Goal: Find specific page/section: Find specific page/section

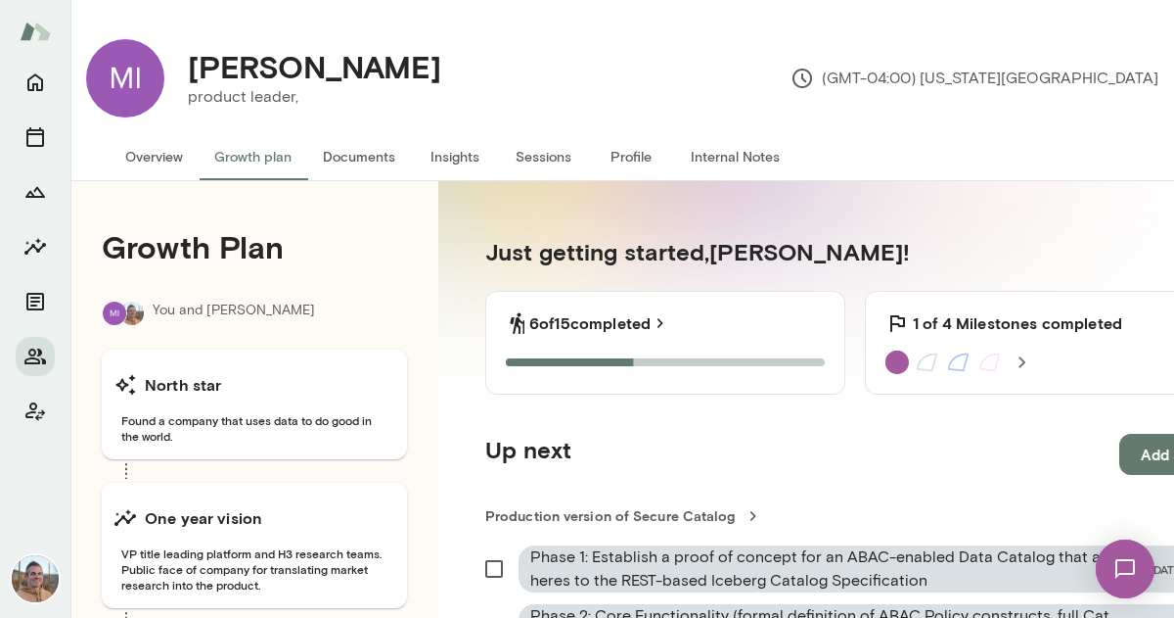
scroll to position [520, 0]
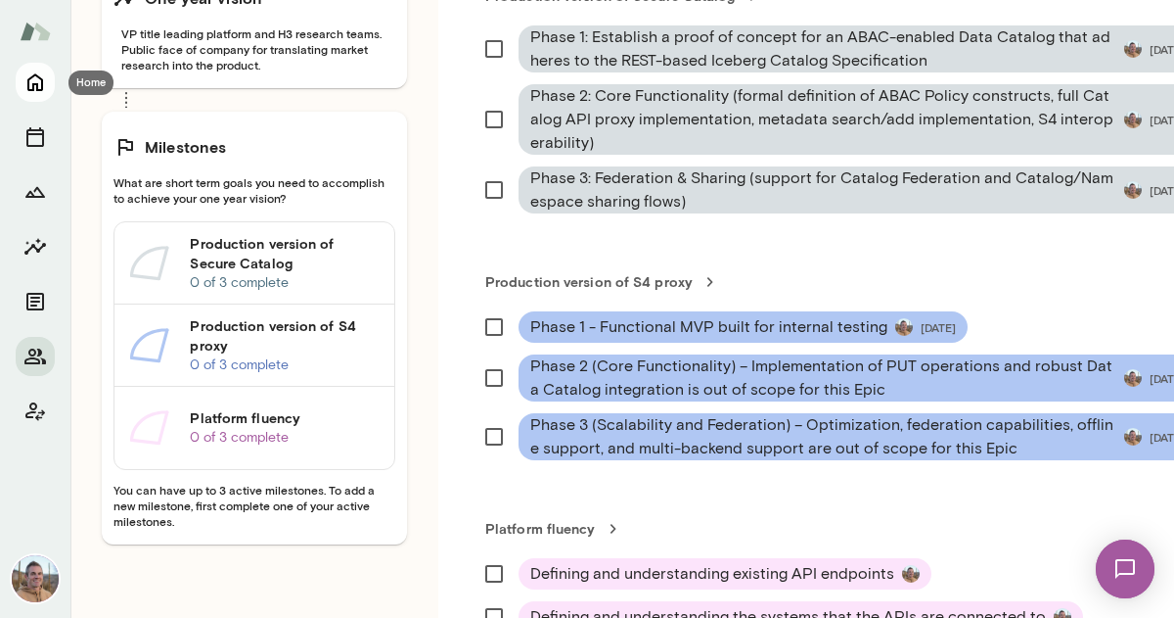
click at [33, 84] on icon "Home" at bounding box center [35, 83] width 16 height 18
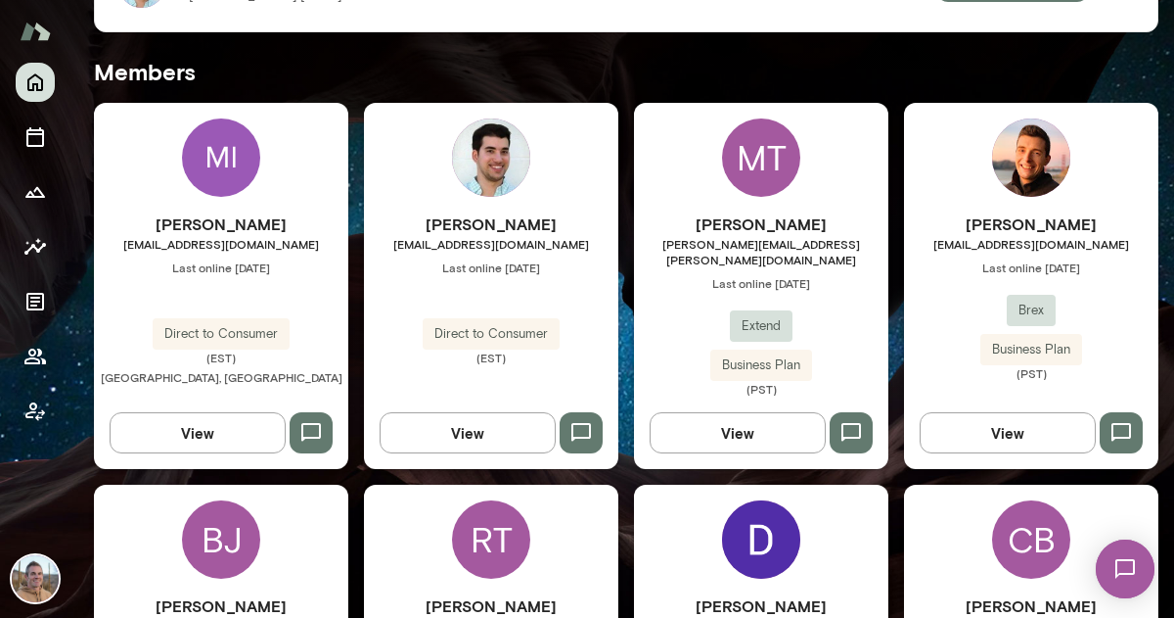
scroll to position [433, 0]
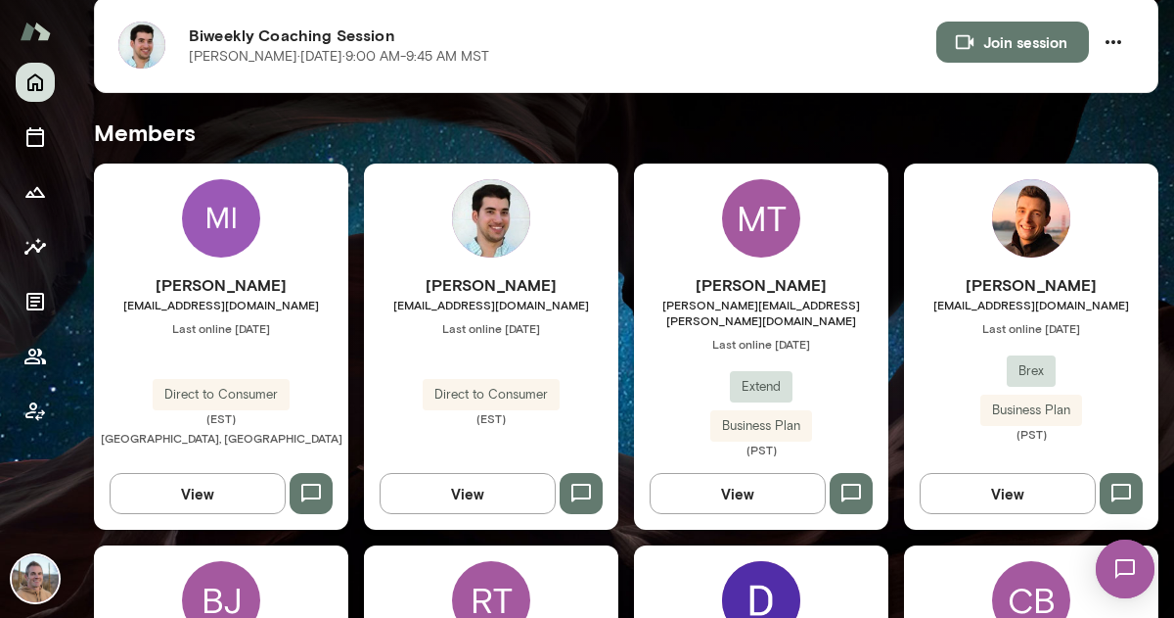
click at [514, 218] on img at bounding box center [491, 218] width 78 height 78
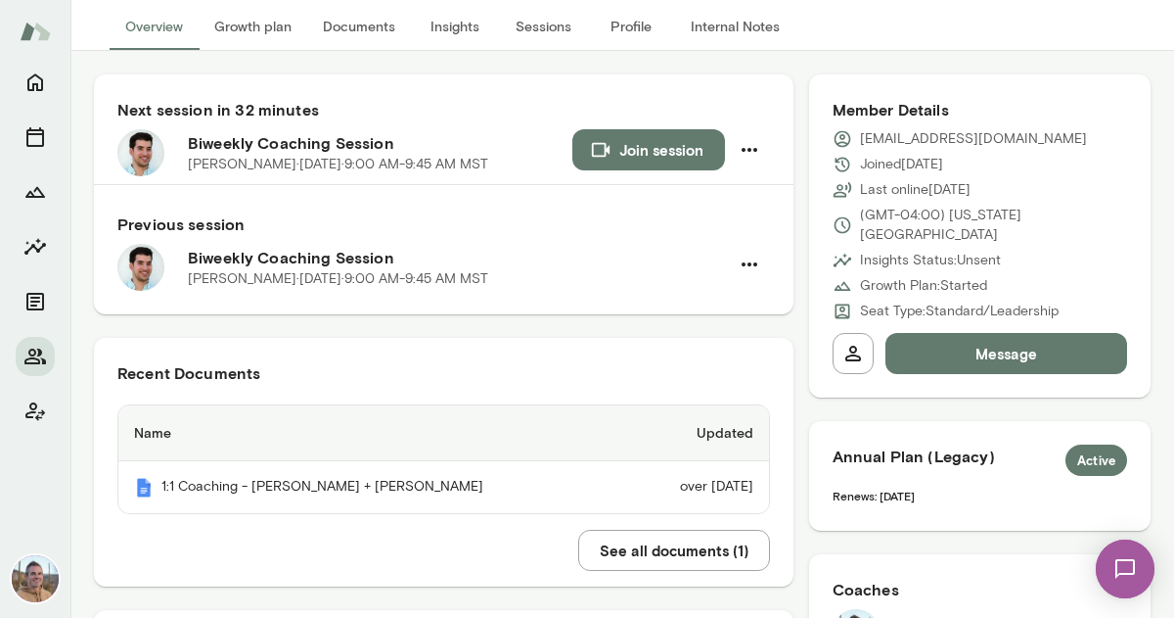
scroll to position [165, 0]
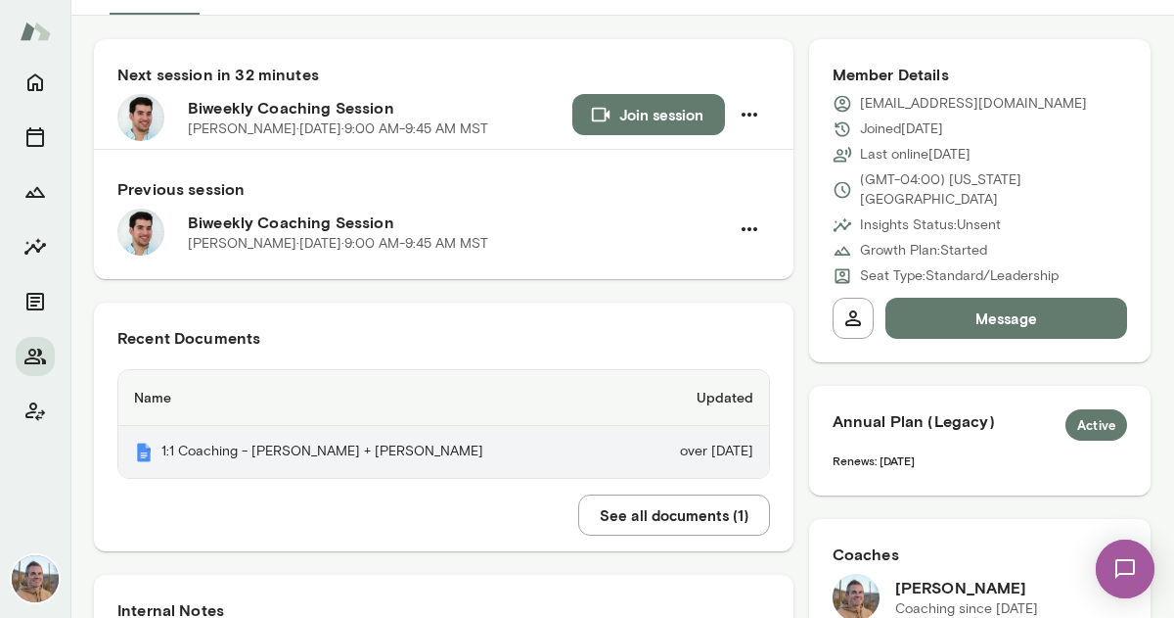
click at [368, 471] on th "1:1 Coaching - [PERSON_NAME] + [PERSON_NAME]" at bounding box center [373, 452] width 510 height 52
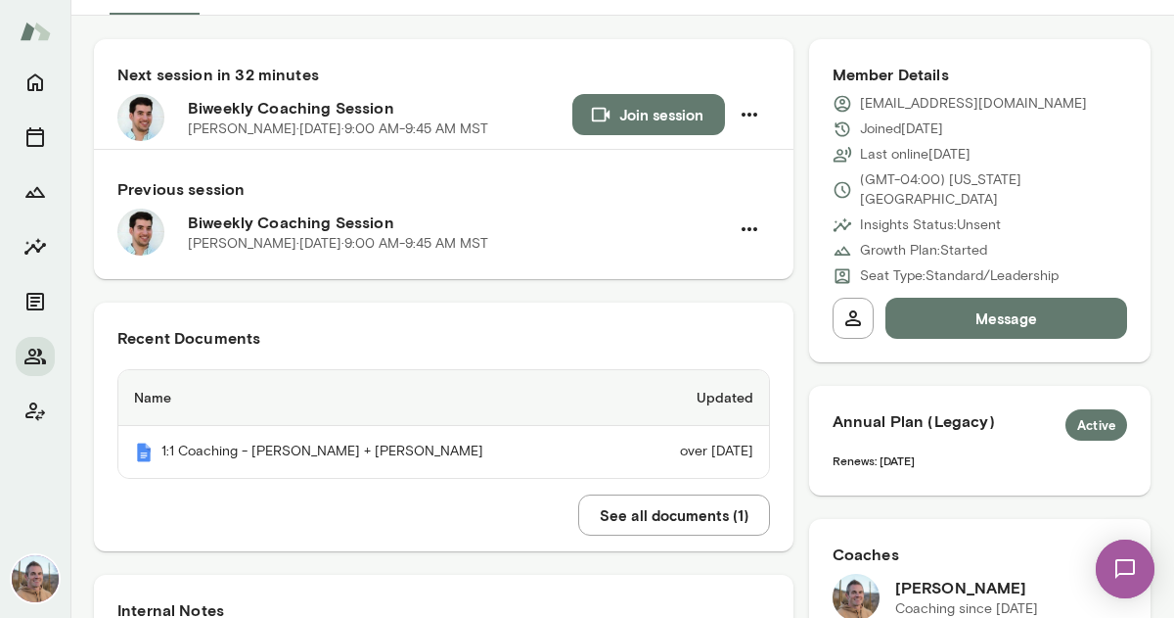
click at [87, 96] on div "Next session in 32 minutes Biweekly Coaching Session [PERSON_NAME] · [DATE] · 9…" at bounding box center [622, 536] width 1088 height 1027
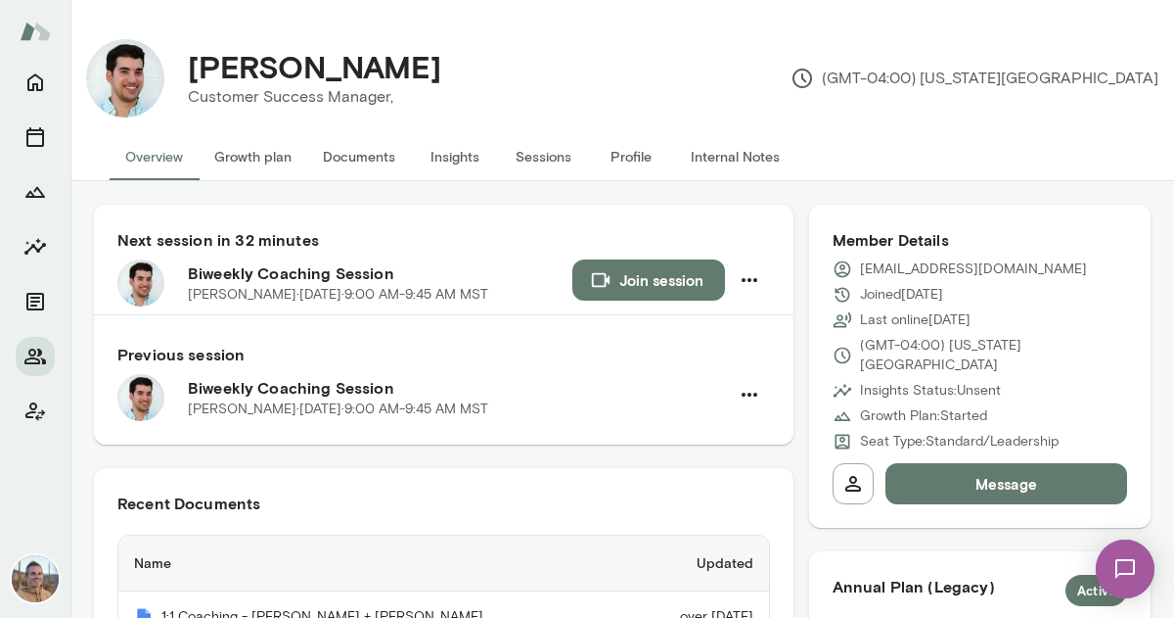
click at [279, 162] on button "Growth plan" at bounding box center [253, 156] width 109 height 47
